Goal: Find specific page/section: Find specific page/section

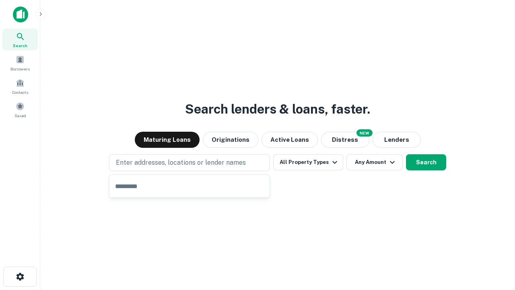
type input "**********"
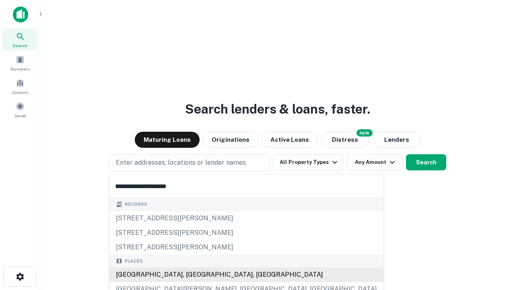
click at [192, 274] on div "Santa Monica, CA, USA" at bounding box center [246, 274] width 274 height 14
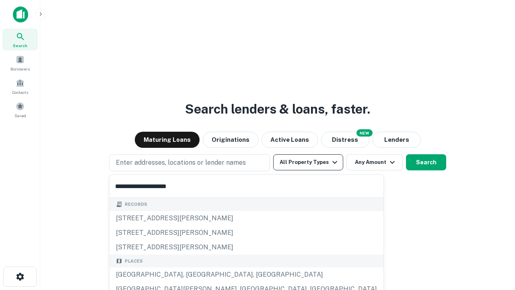
click at [308, 162] on button "All Property Types" at bounding box center [308, 162] width 70 height 16
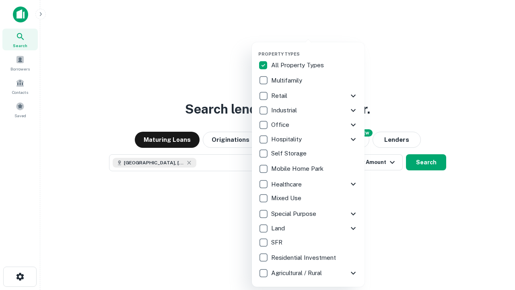
click at [315, 49] on button "button" at bounding box center [314, 49] width 113 height 0
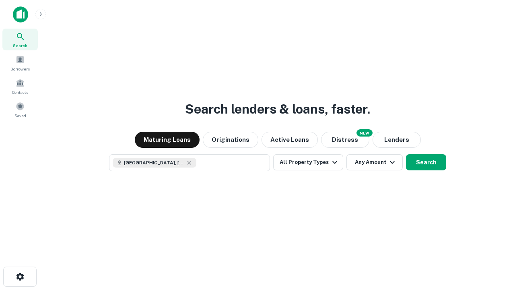
scroll to position [13, 0]
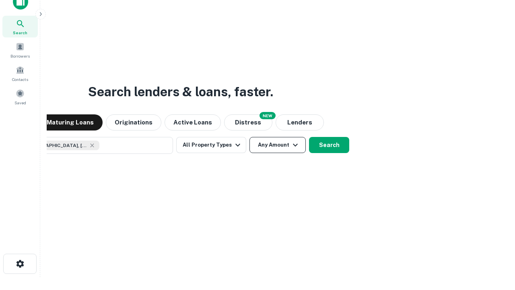
click at [249, 137] on button "Any Amount" at bounding box center [277, 145] width 56 height 16
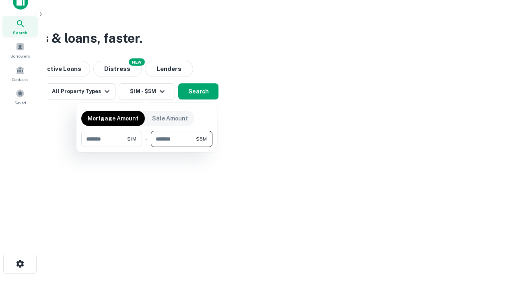
type input "*******"
click at [147, 147] on button "button" at bounding box center [146, 147] width 131 height 0
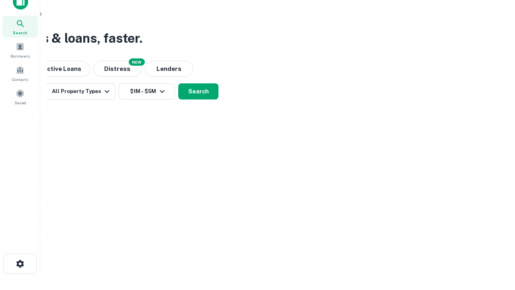
scroll to position [13, 0]
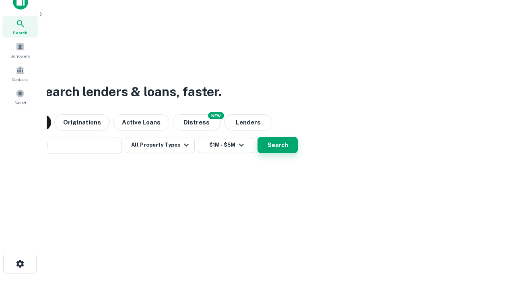
click at [258, 137] on button "Search" at bounding box center [278, 145] width 40 height 16
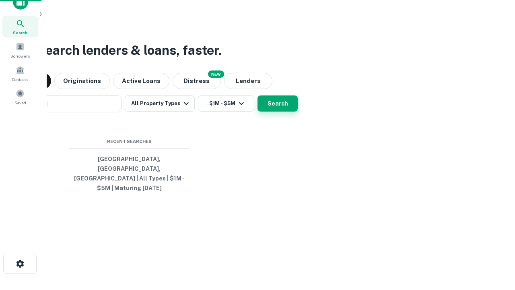
scroll to position [26, 228]
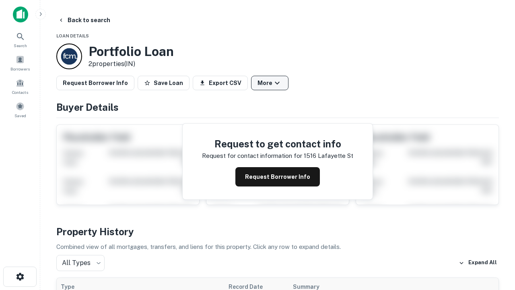
click at [270, 83] on button "More" at bounding box center [269, 83] width 37 height 14
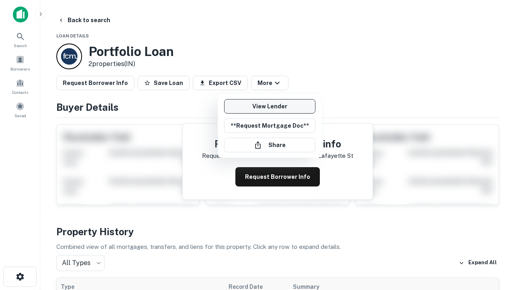
click at [270, 106] on link "View Lender" at bounding box center [269, 106] width 91 height 14
